Goal: Transaction & Acquisition: Purchase product/service

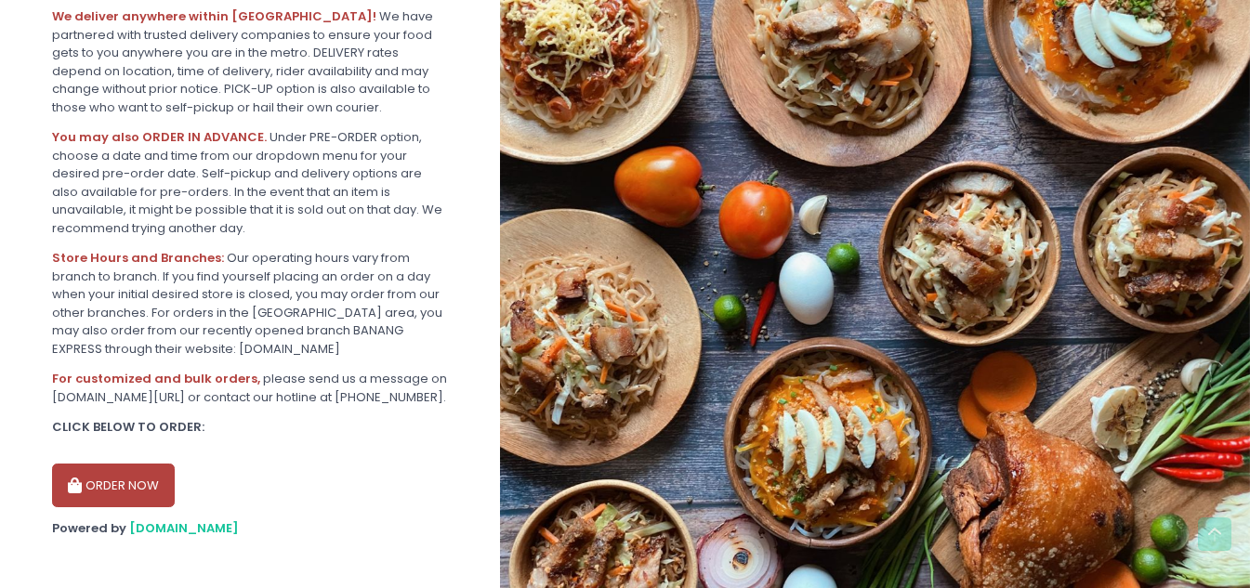
scroll to position [464, 0]
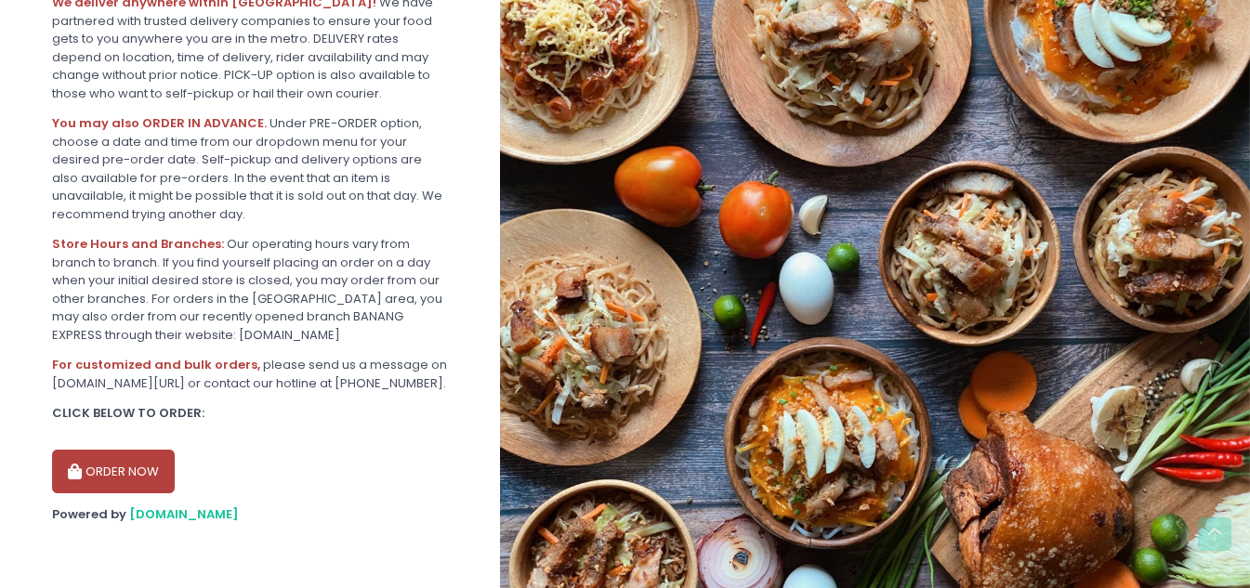
click at [115, 457] on button "ORDER NOW" at bounding box center [113, 472] width 123 height 45
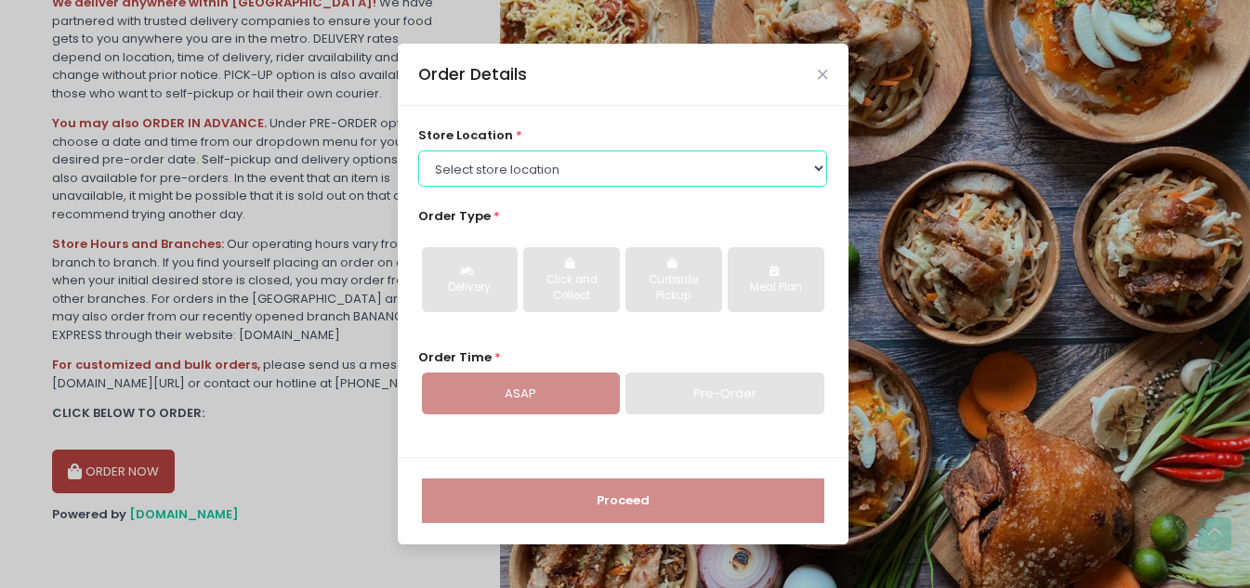
click at [625, 178] on select "Select store location ALING [GEOGRAPHIC_DATA] - [GEOGRAPHIC_DATA] [GEOGRAPHIC_D…" at bounding box center [622, 168] width 409 height 35
select select "61445fa8c0144a0f30d77b95"
click at [418, 151] on select "Select store location ALING [GEOGRAPHIC_DATA] - [GEOGRAPHIC_DATA] [GEOGRAPHIC_D…" at bounding box center [622, 168] width 409 height 35
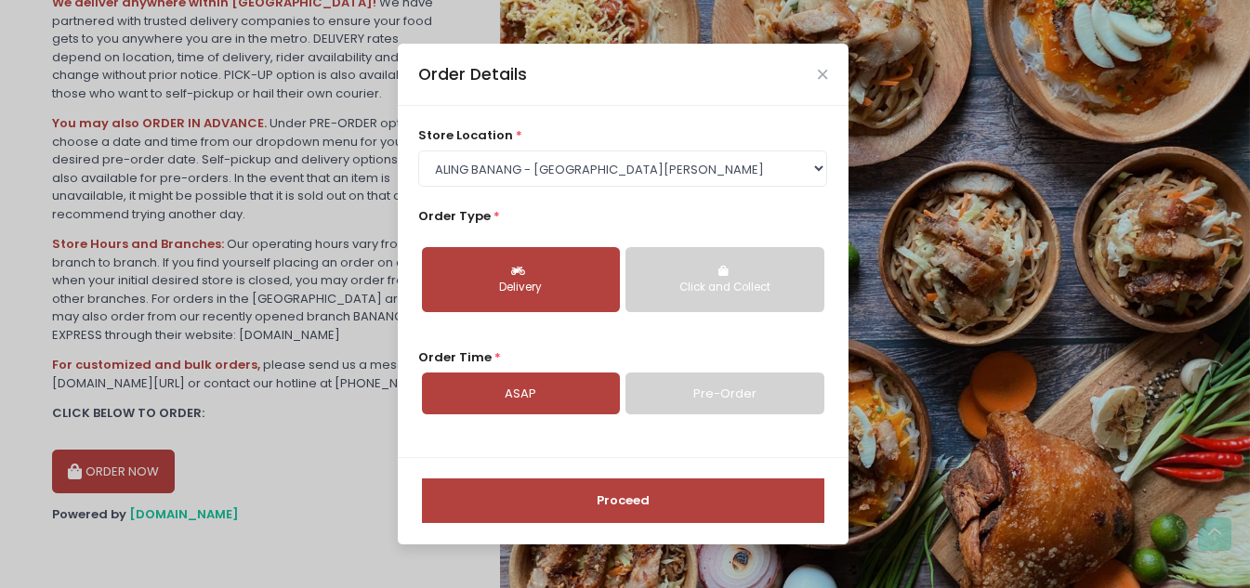
click at [749, 283] on div "Click and Collect" at bounding box center [724, 288] width 172 height 17
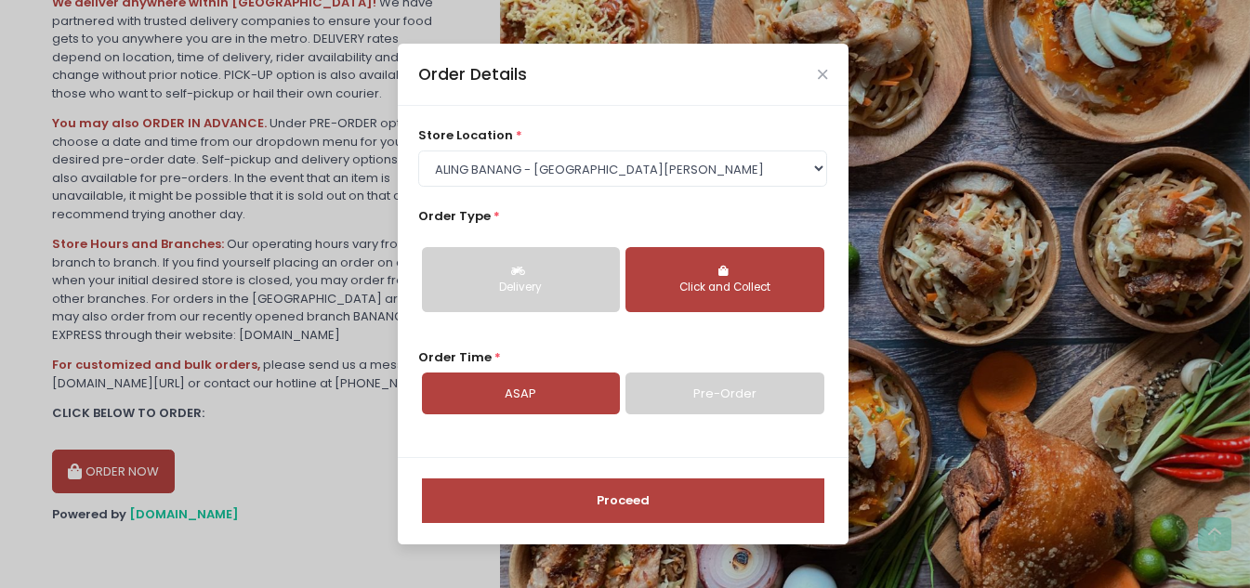
click at [727, 391] on link "Pre-Order" at bounding box center [724, 394] width 198 height 43
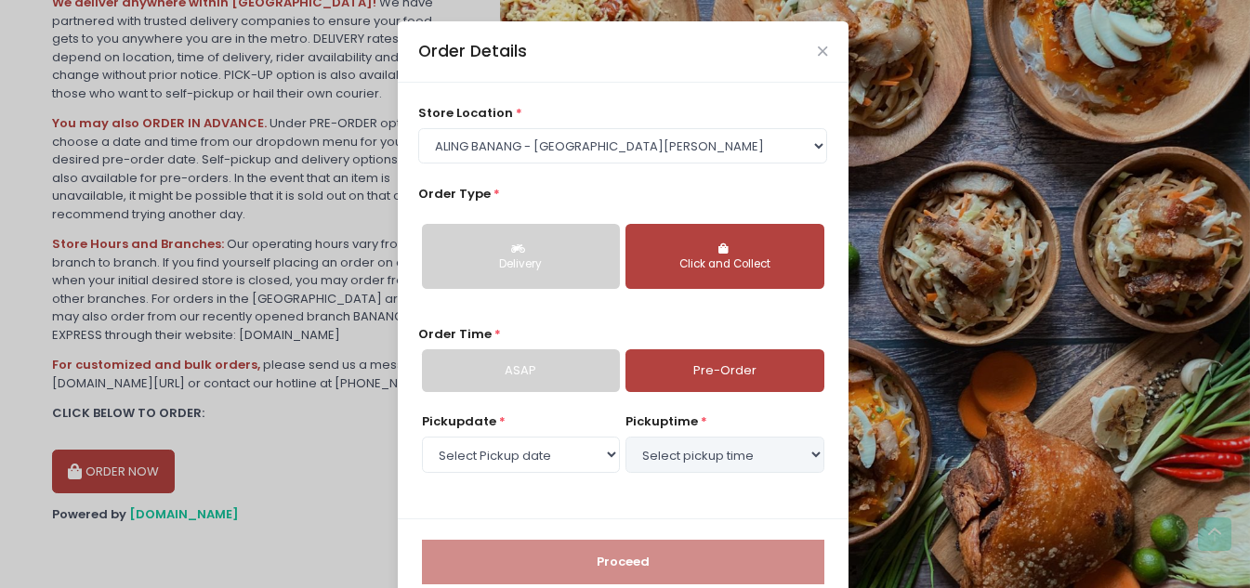
select select "[DATE]"
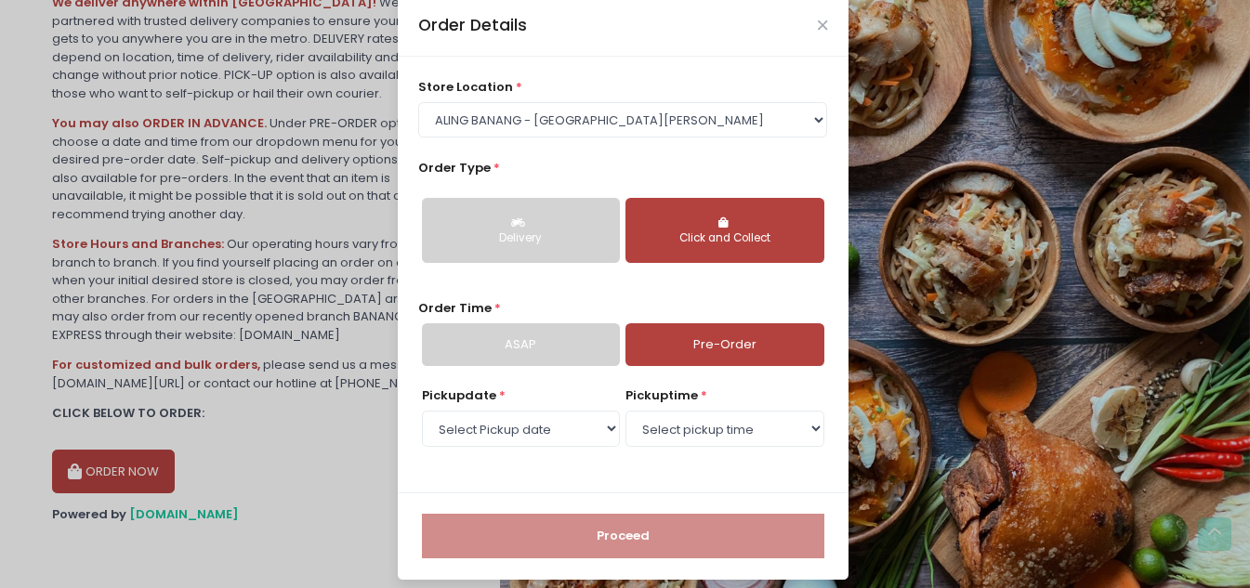
scroll to position [38, 0]
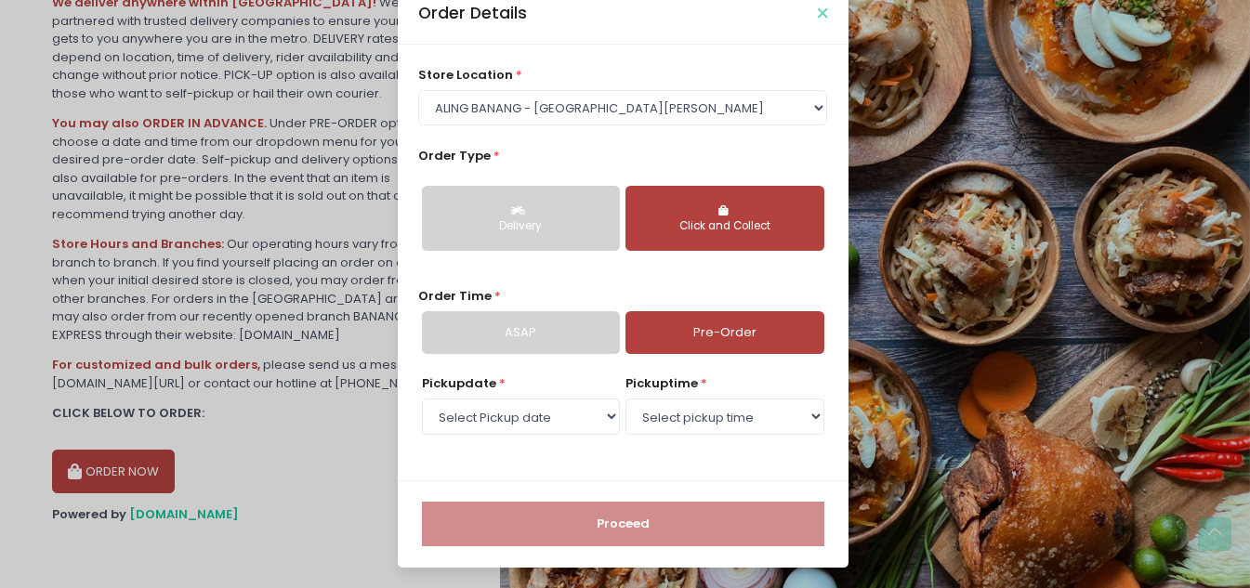
click at [818, 11] on icon "Close" at bounding box center [822, 14] width 9 height 14
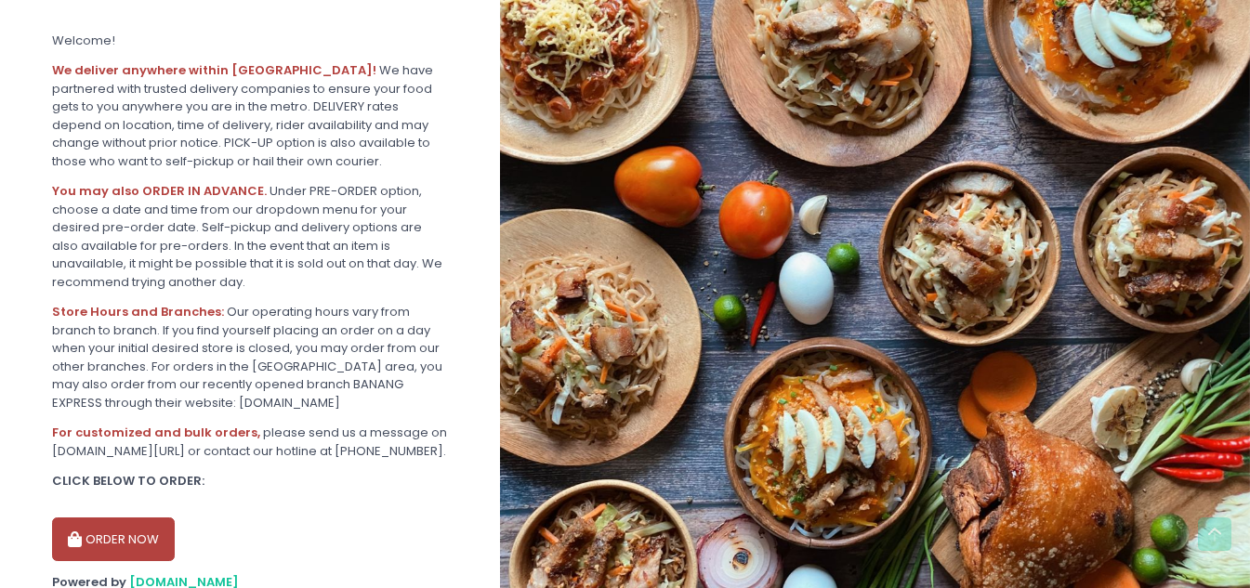
scroll to position [0, 0]
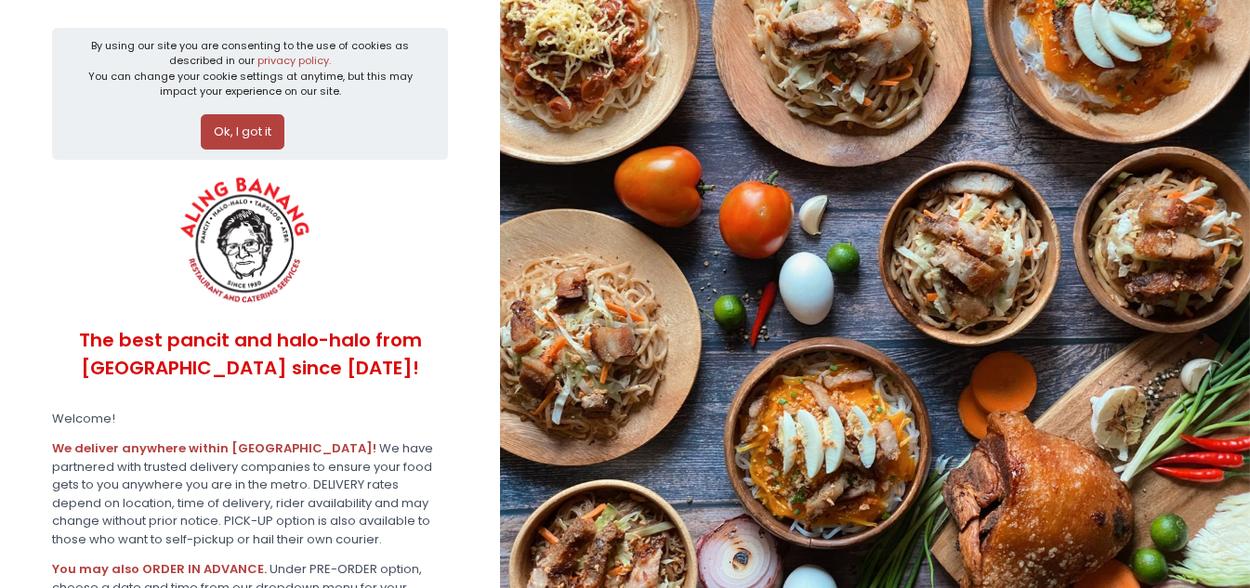
click at [259, 138] on button "Ok, I got it" at bounding box center [243, 131] width 84 height 35
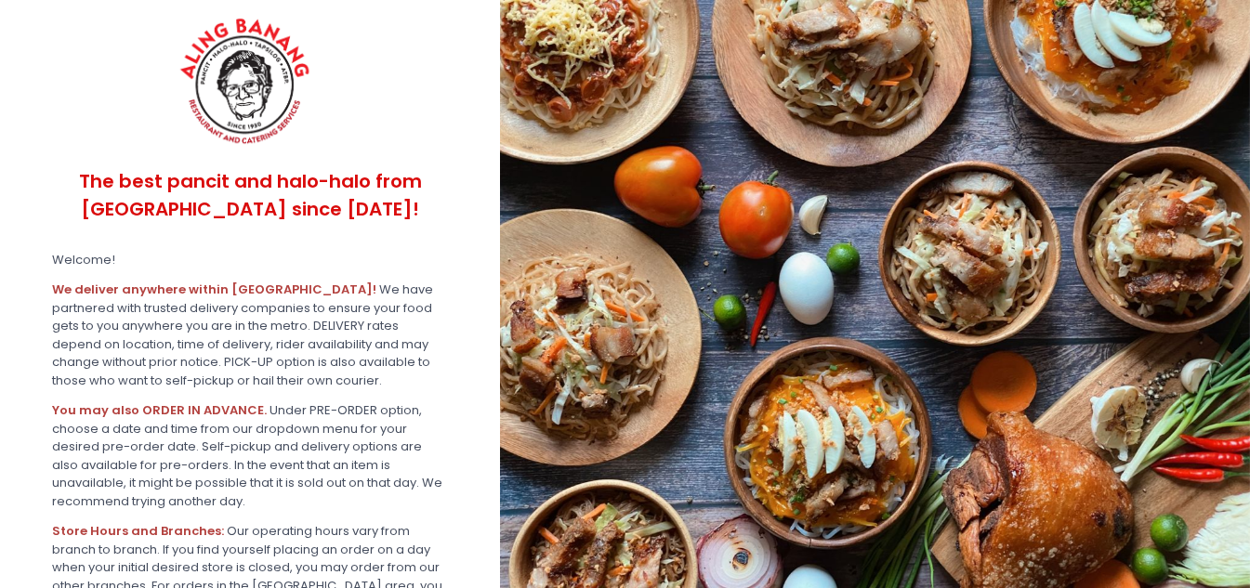
scroll to position [320, 0]
